Goal: Information Seeking & Learning: Check status

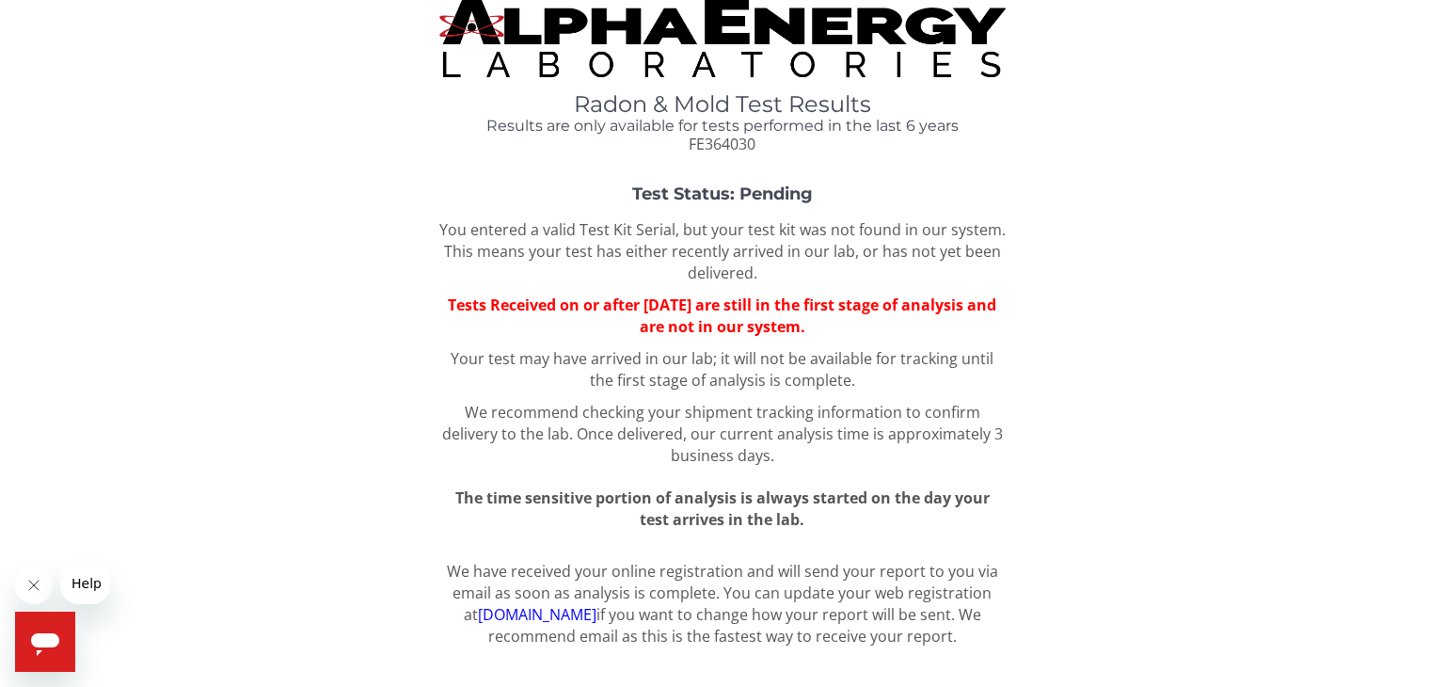
scroll to position [19, 0]
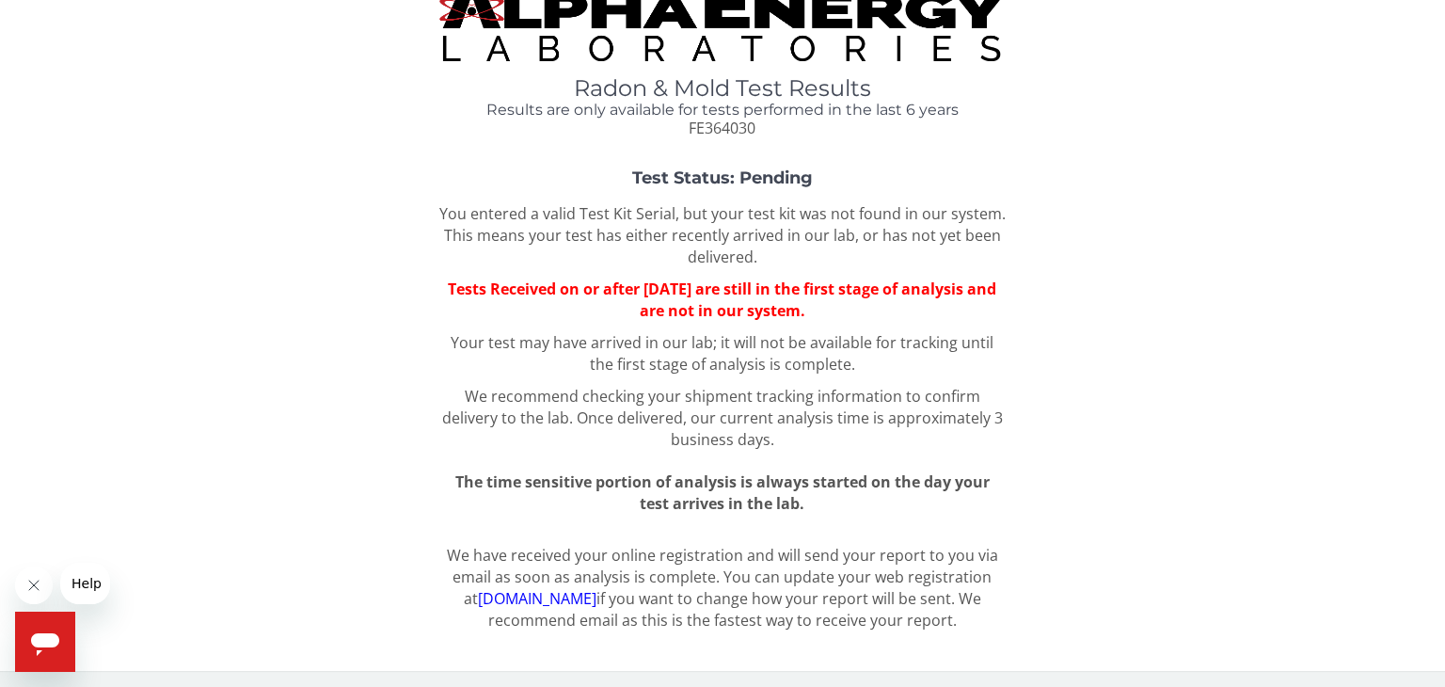
scroll to position [34, 0]
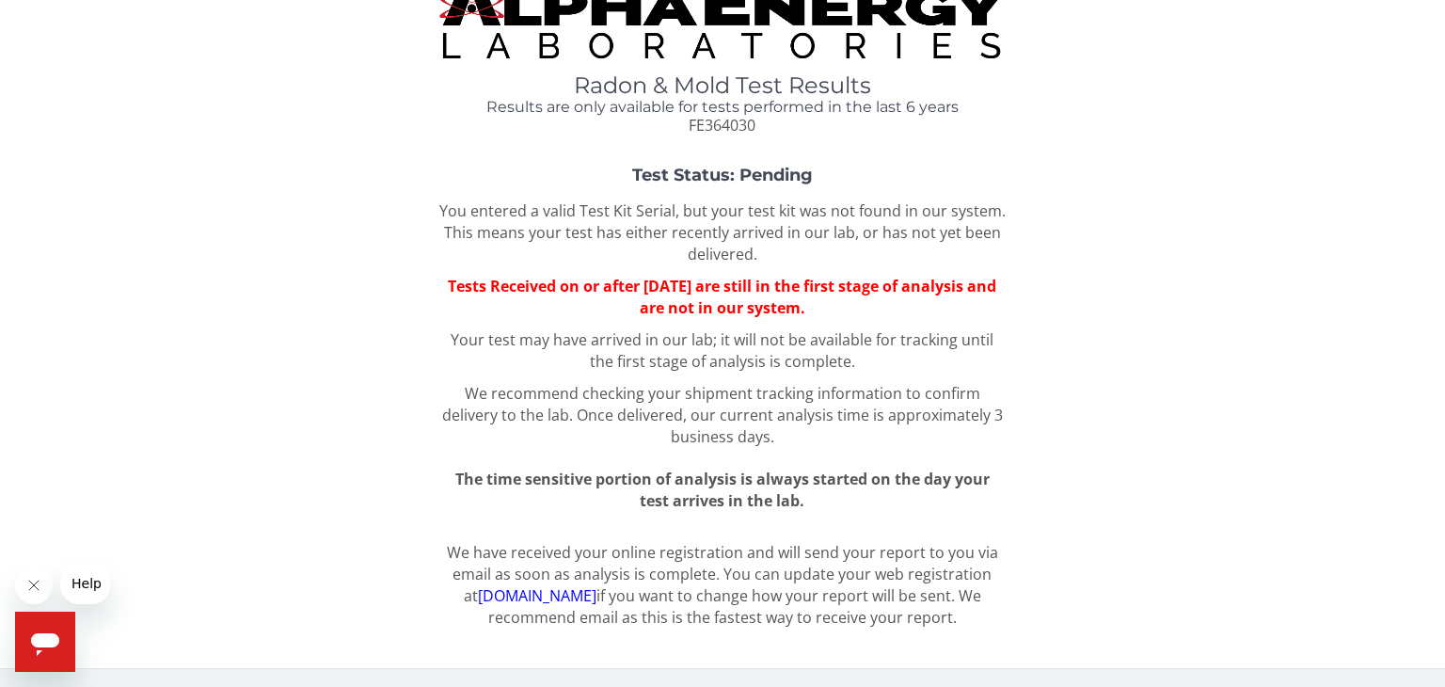
click at [274, 286] on div "Test Status: Pending You entered a valid Test Kit Serial, but your test kit was…" at bounding box center [722, 338] width 1417 height 345
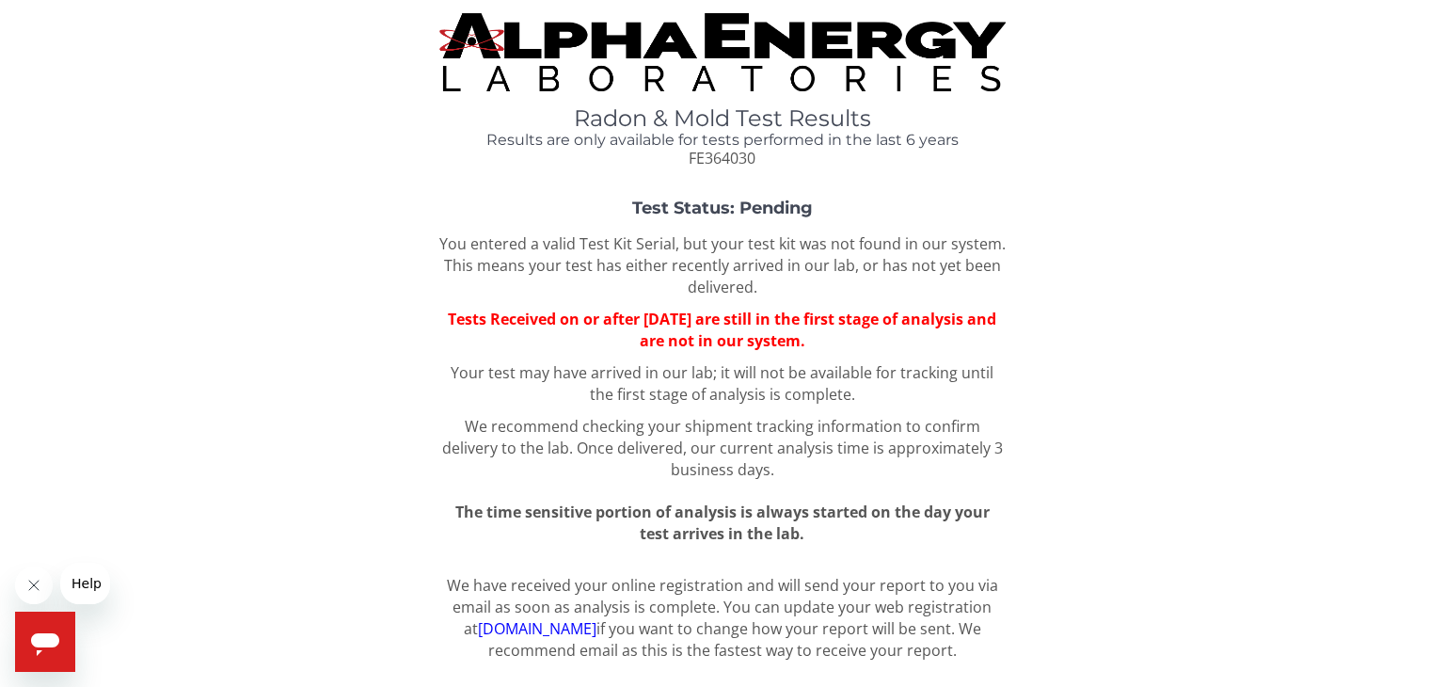
scroll to position [0, 0]
